Goal: Task Accomplishment & Management: Manage account settings

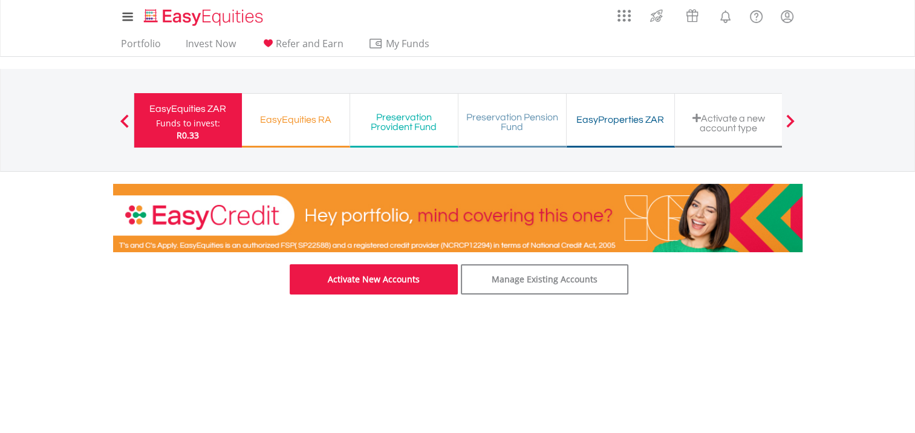
click at [385, 282] on link "Activate New Accounts" at bounding box center [374, 279] width 168 height 30
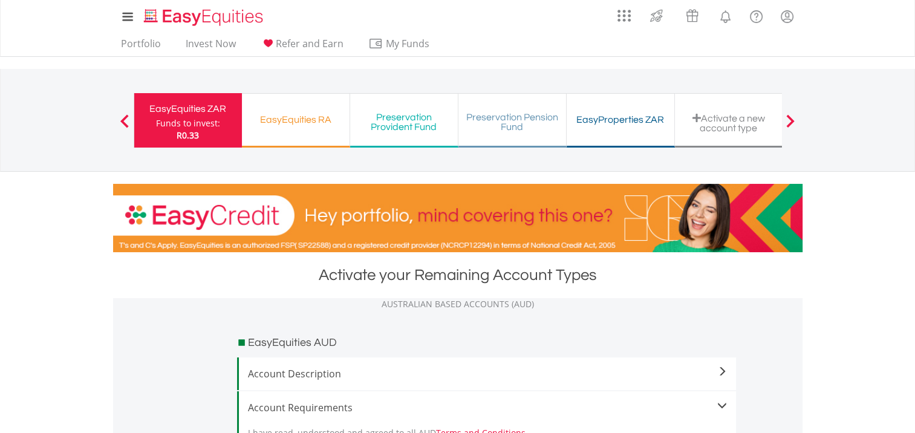
click at [699, 116] on span at bounding box center [696, 118] width 8 height 10
